Goal: Communication & Community: Participate in discussion

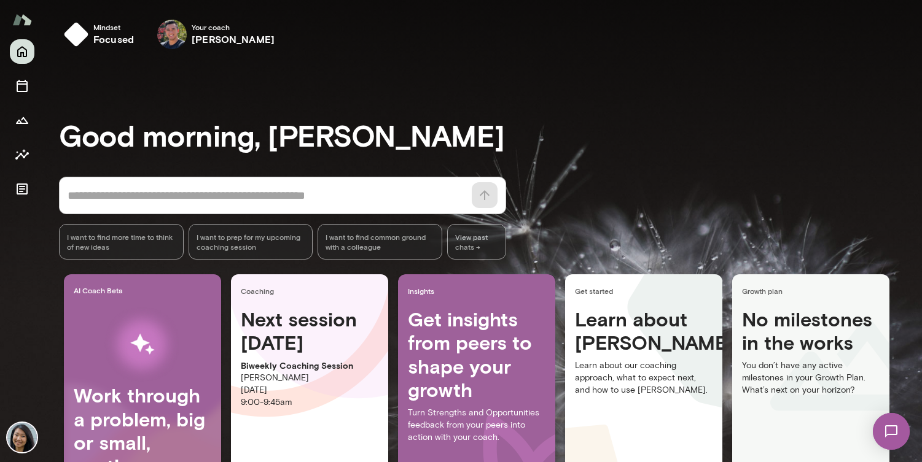
click at [895, 427] on img at bounding box center [891, 432] width 50 height 50
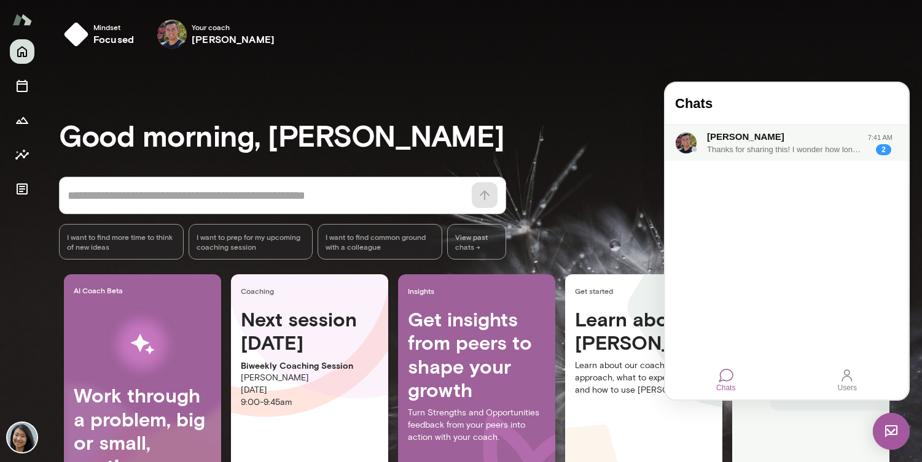
click at [769, 152] on div "Thanks for sharing this! I wonder how long this has been brewing?" at bounding box center [784, 150] width 155 height 12
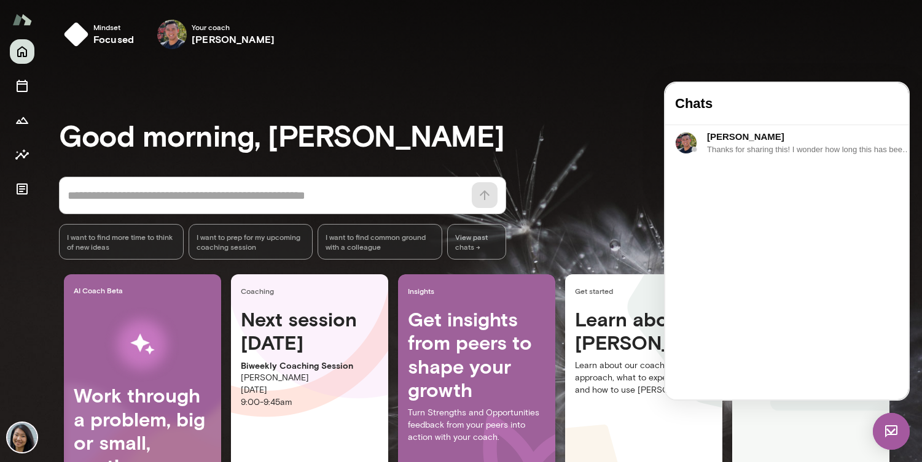
drag, startPoint x: 742, startPoint y: 334, endPoint x: 1578, endPoint y: 442, distance: 842.6
click at [908, 359] on html "Chats [PERSON_NAME] 7:41 AM Thanks for sharing this! I wonder how long this has…" at bounding box center [786, 241] width 243 height 317
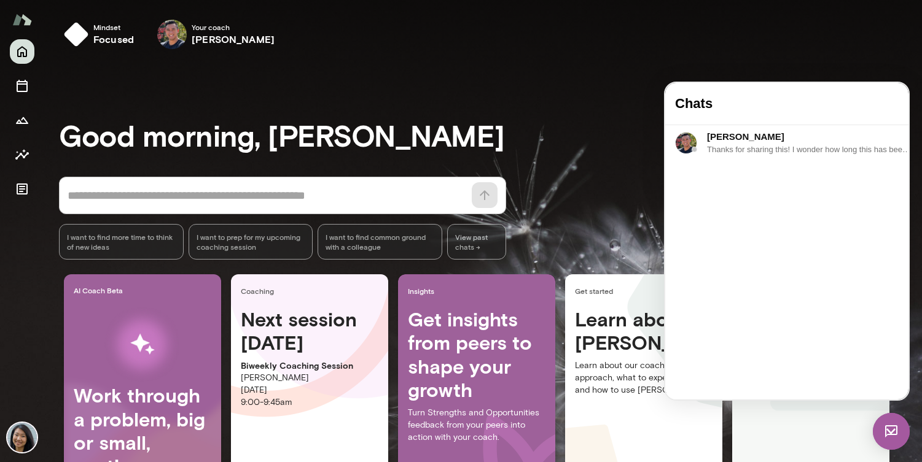
drag, startPoint x: 742, startPoint y: 346, endPoint x: 876, endPoint y: 400, distance: 144.9
click at [876, 400] on html "Chats [PERSON_NAME] 7:41 AM Thanks for sharing this! I wonder how long this has…" at bounding box center [786, 241] width 243 height 317
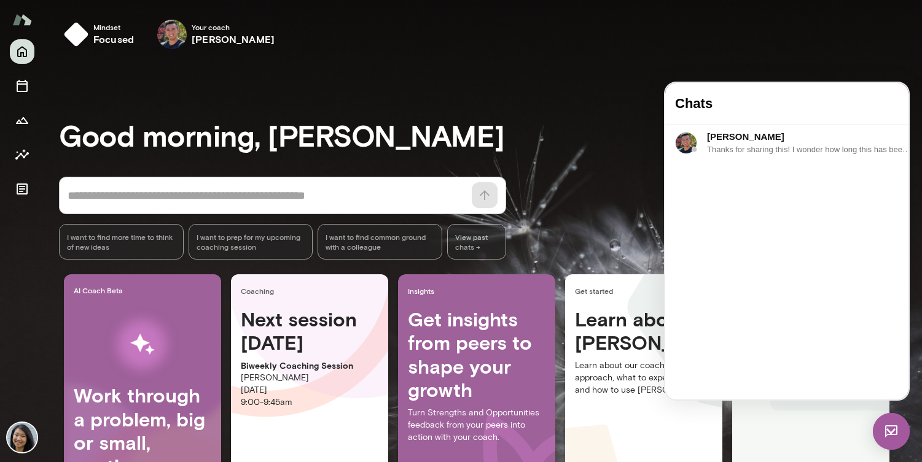
scroll to position [1384, 0]
drag, startPoint x: 809, startPoint y: 332, endPoint x: 811, endPoint y: 350, distance: 17.9
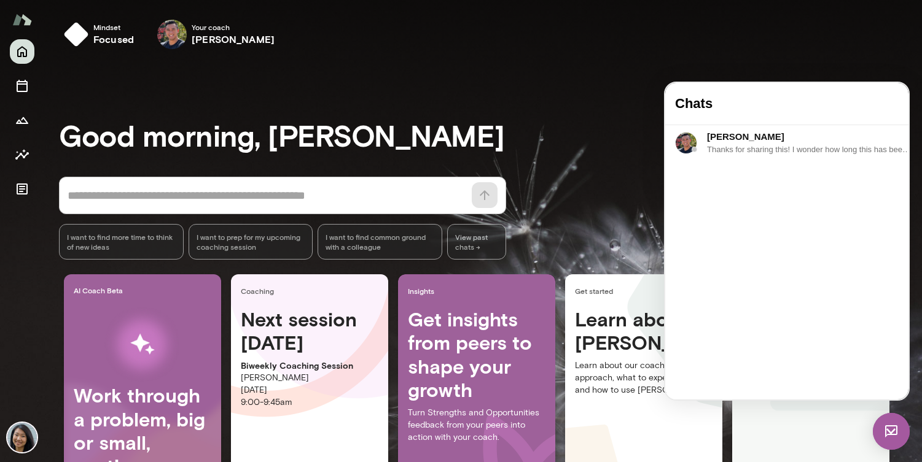
drag, startPoint x: 736, startPoint y: 310, endPoint x: 724, endPoint y: 320, distance: 15.7
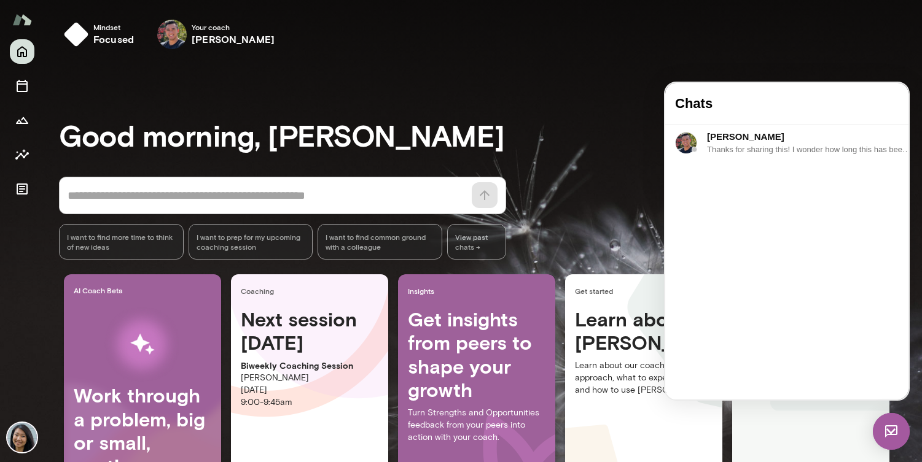
scroll to position [45, 0]
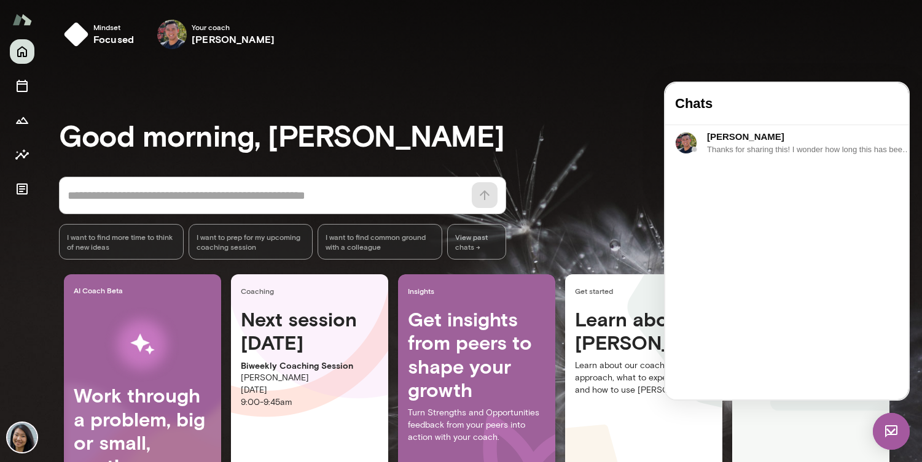
drag, startPoint x: 757, startPoint y: 317, endPoint x: 782, endPoint y: 369, distance: 58.0
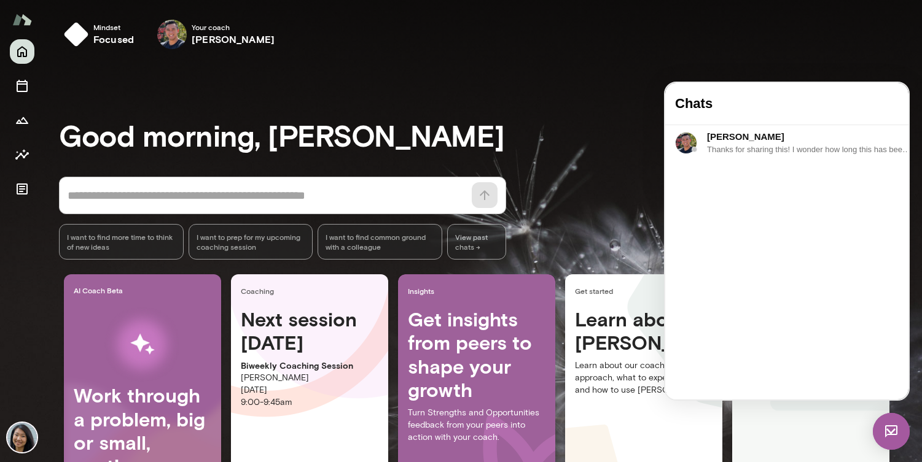
scroll to position [0, 0]
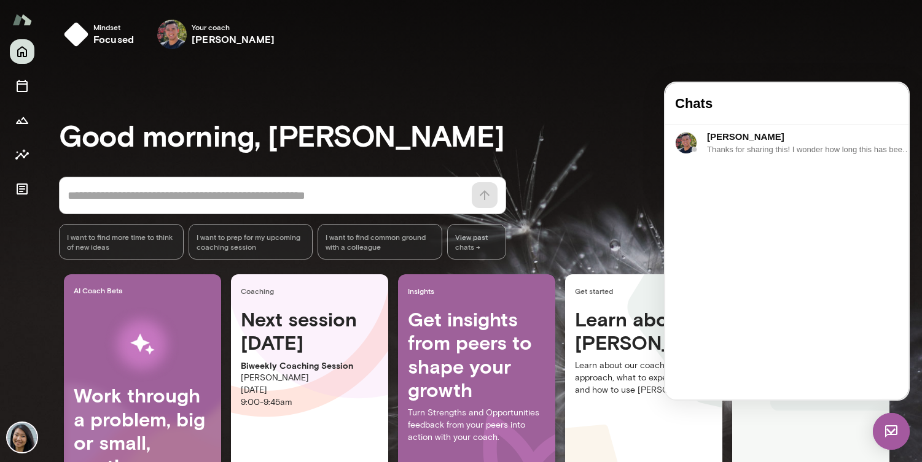
scroll to position [9, 0]
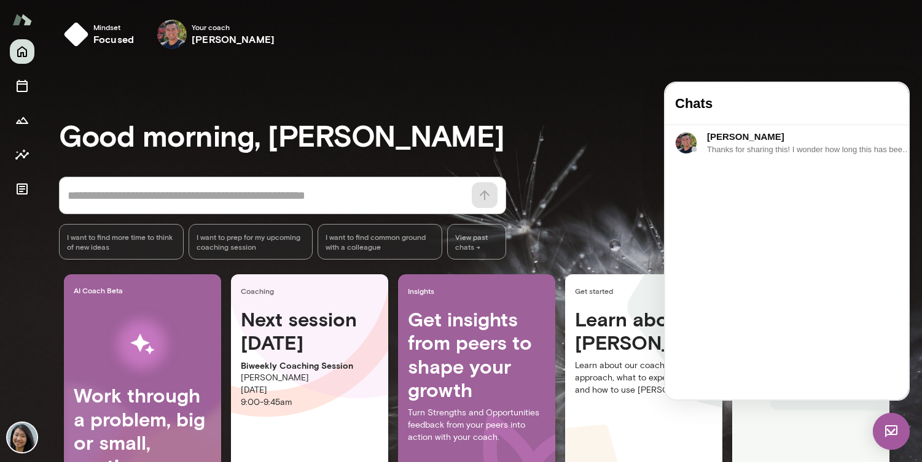
drag, startPoint x: 789, startPoint y: 311, endPoint x: 771, endPoint y: 311, distance: 18.4
